Goal: Task Accomplishment & Management: Manage account settings

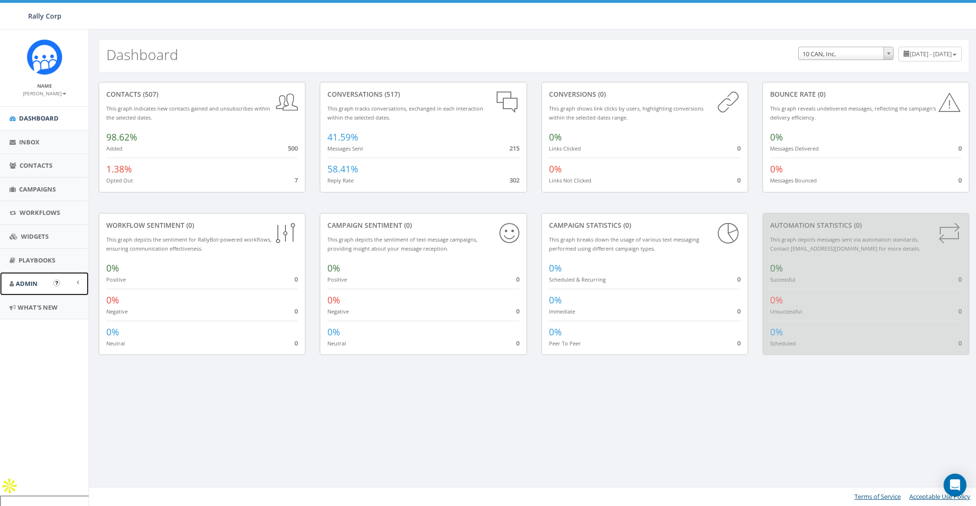
click at [29, 286] on span "Admin" at bounding box center [27, 283] width 22 height 9
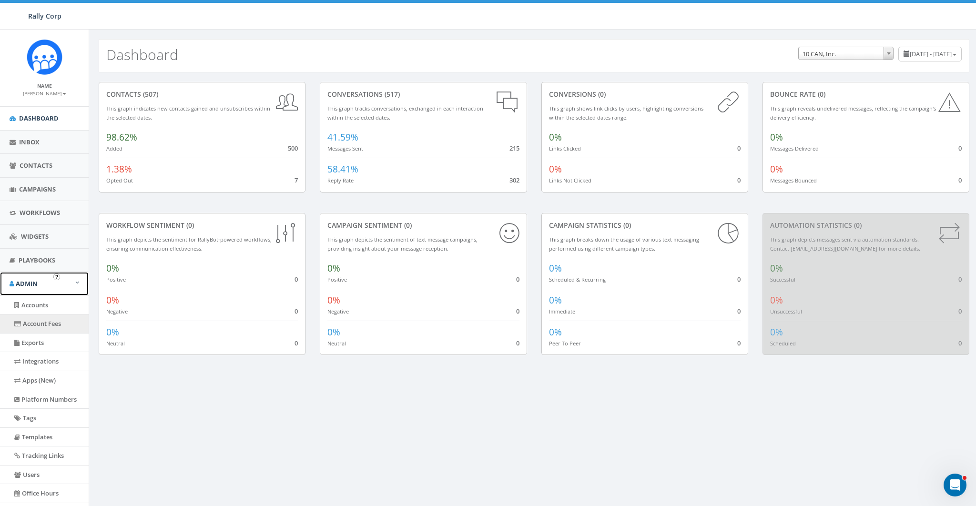
scroll to position [64, 0]
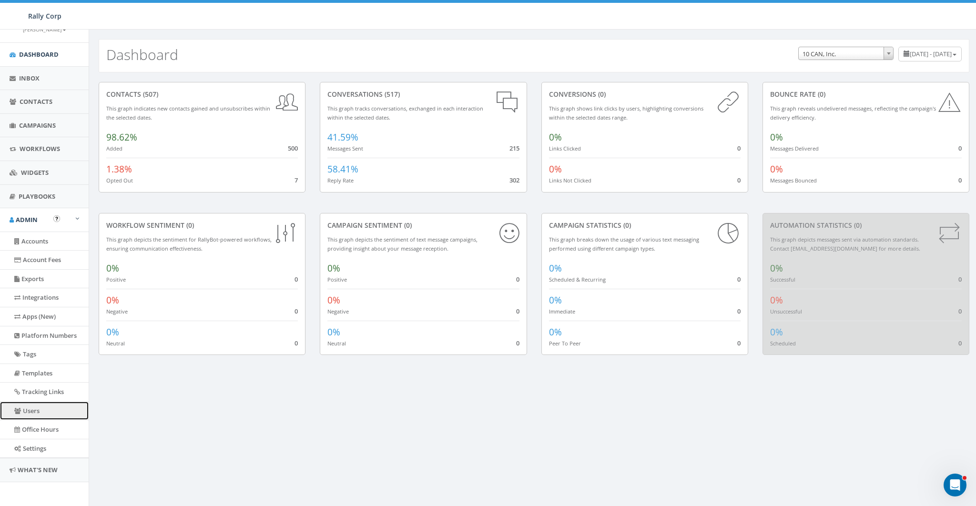
click at [27, 405] on link "Users" at bounding box center [44, 411] width 89 height 19
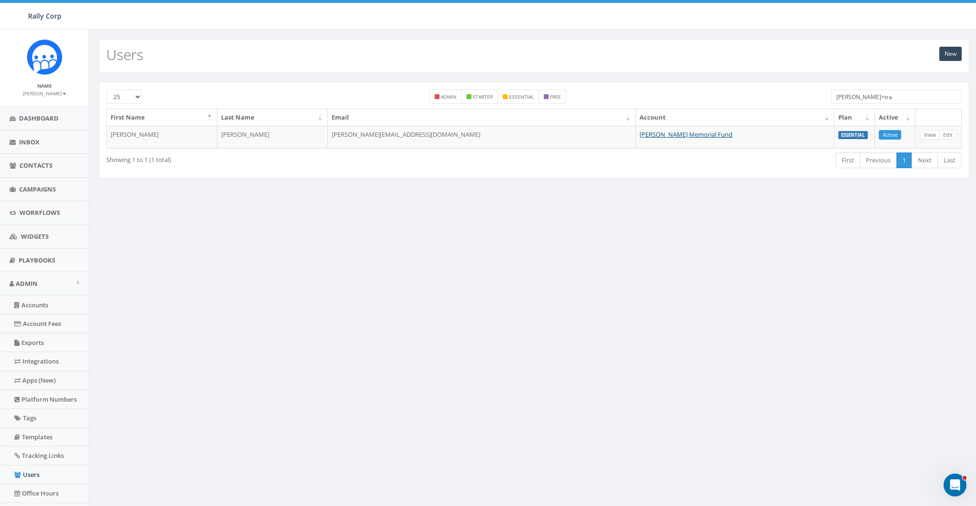
click at [878, 94] on input "james+tra" at bounding box center [897, 97] width 131 height 14
paste input "[EMAIL_ADDRESS][DOMAIN_NAME]"
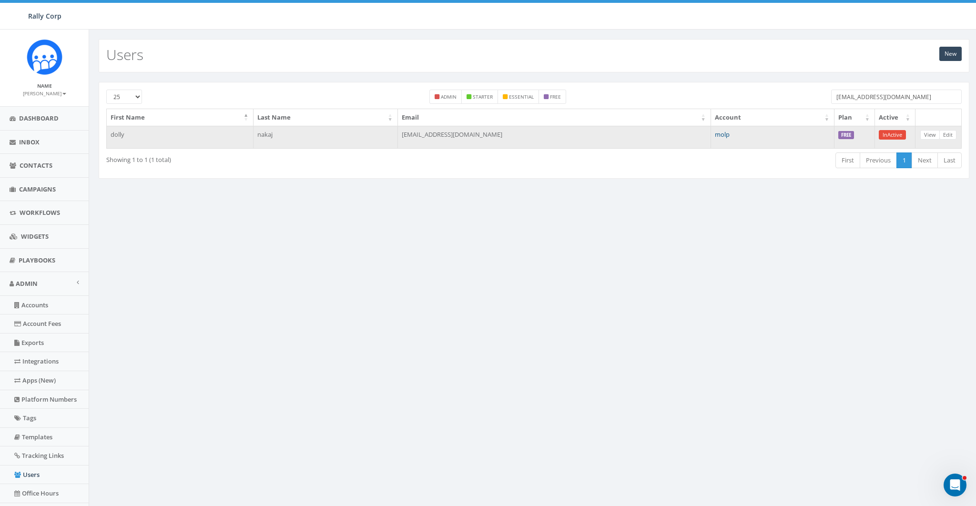
type input "[EMAIL_ADDRESS][DOMAIN_NAME]"
click at [715, 133] on link "molp" at bounding box center [722, 134] width 15 height 9
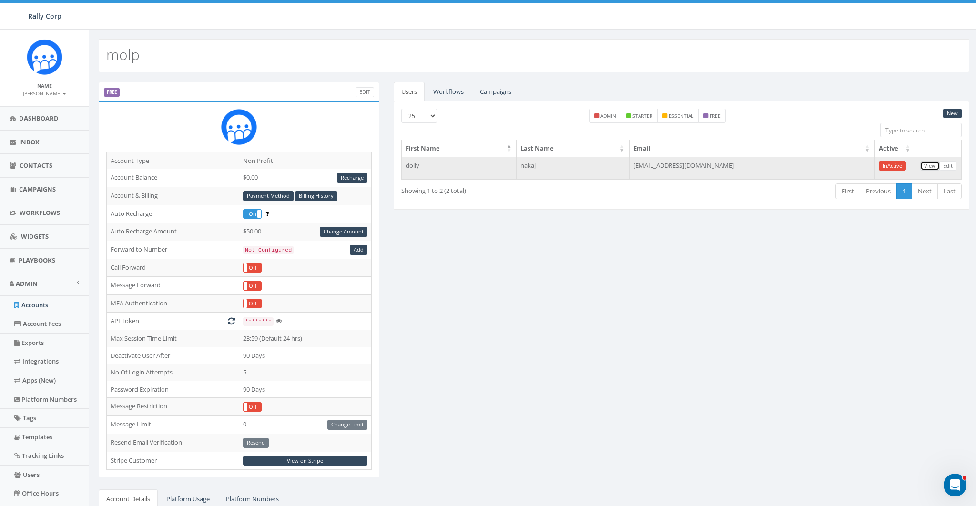
click at [927, 163] on link "View" at bounding box center [931, 166] width 20 height 10
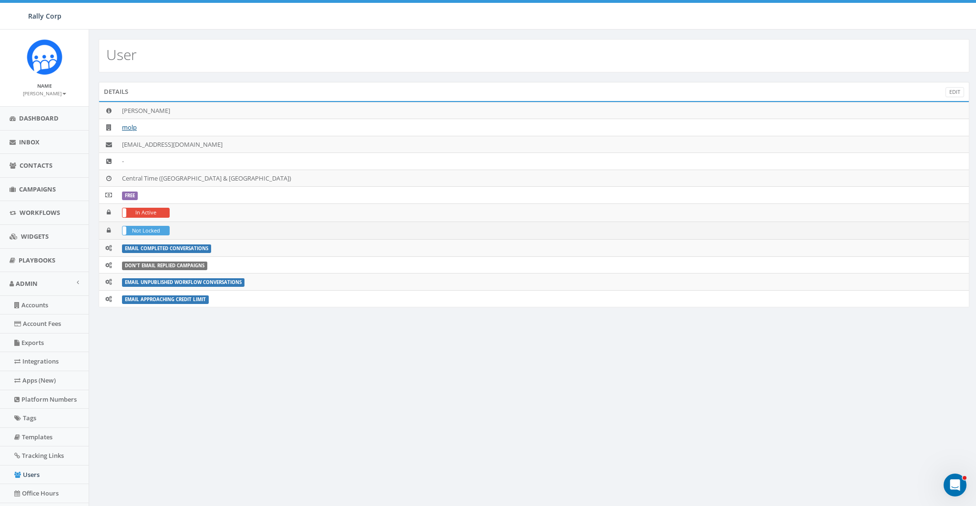
click at [143, 232] on label "Not Locked" at bounding box center [146, 230] width 47 height 9
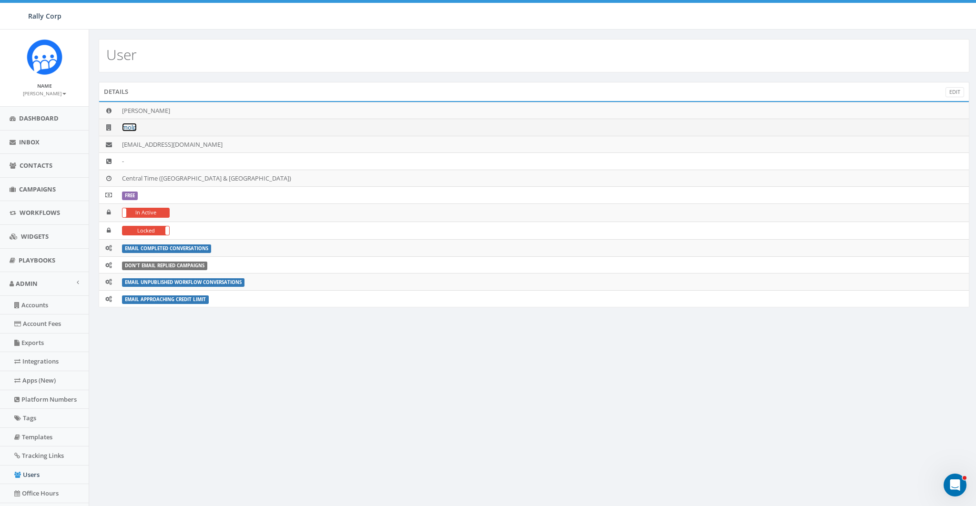
click at [132, 128] on link "molp" at bounding box center [129, 127] width 15 height 9
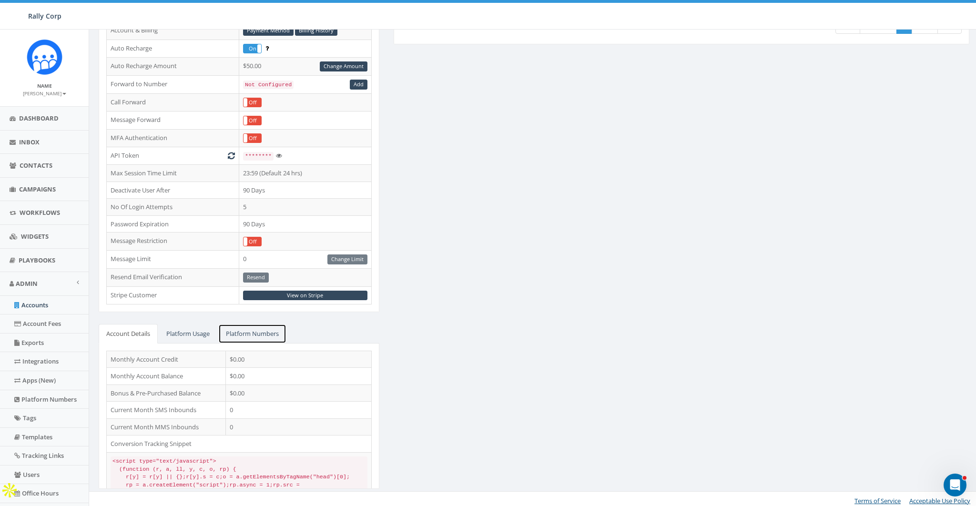
click at [256, 334] on link "Platform Numbers" at bounding box center [252, 334] width 68 height 20
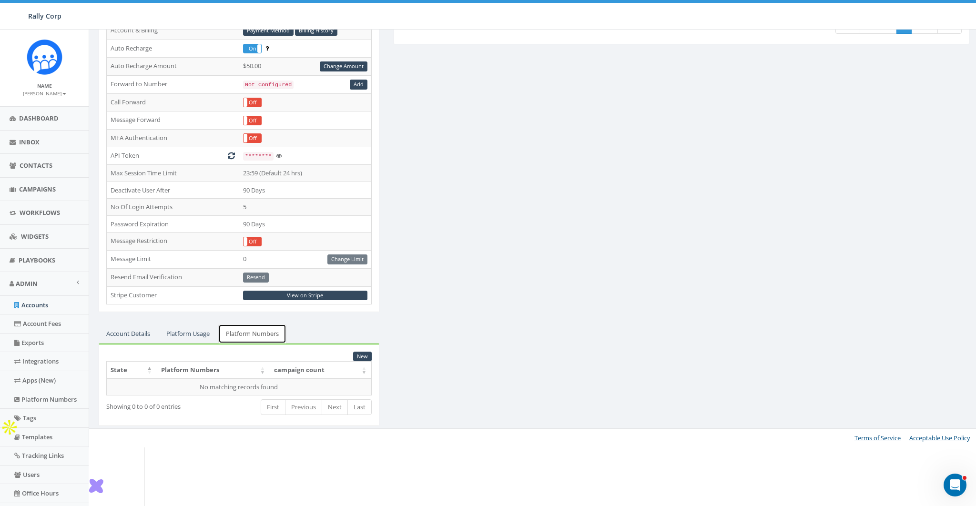
scroll to position [102, 0]
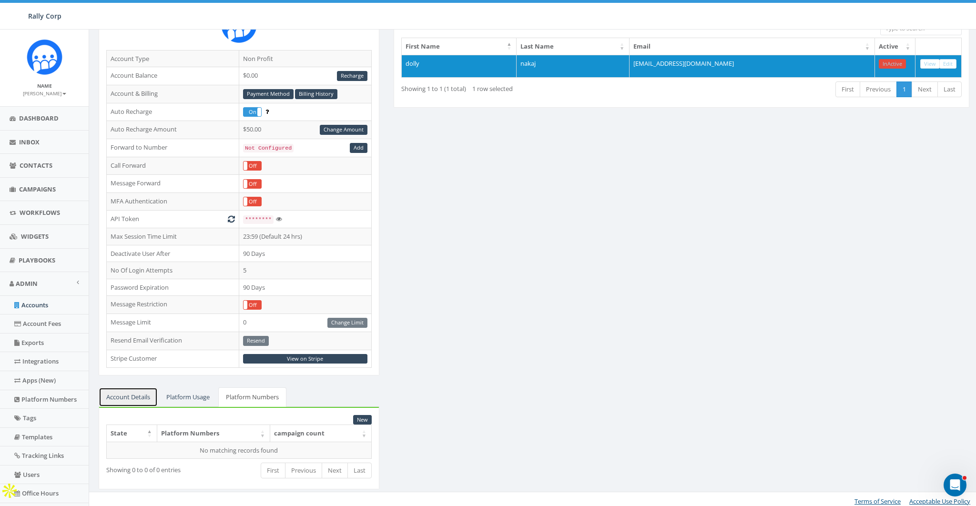
click at [132, 395] on link "Account Details" at bounding box center [128, 398] width 59 height 20
